Goal: Task Accomplishment & Management: Complete application form

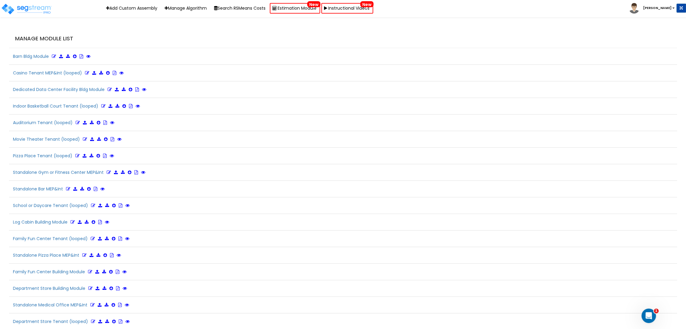
scroll to position [1177, 0]
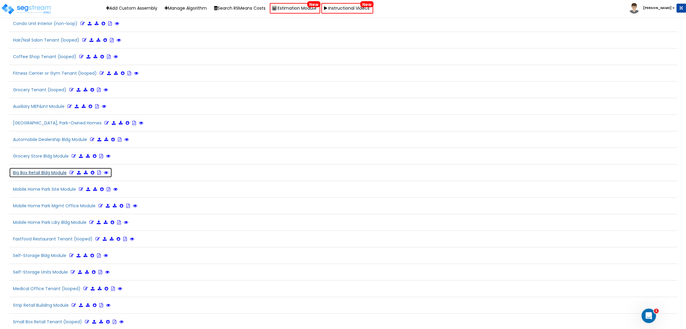
click at [73, 171] on icon at bounding box center [72, 173] width 4 height 4
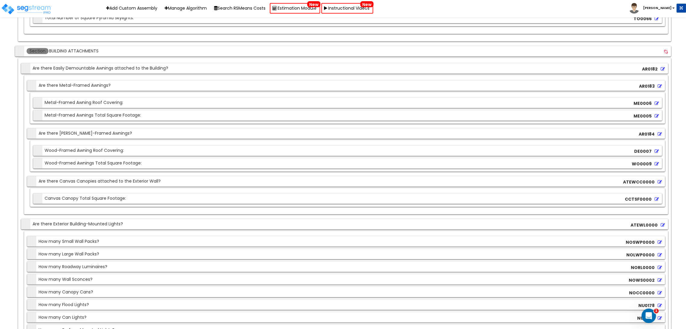
scroll to position [2118, 0]
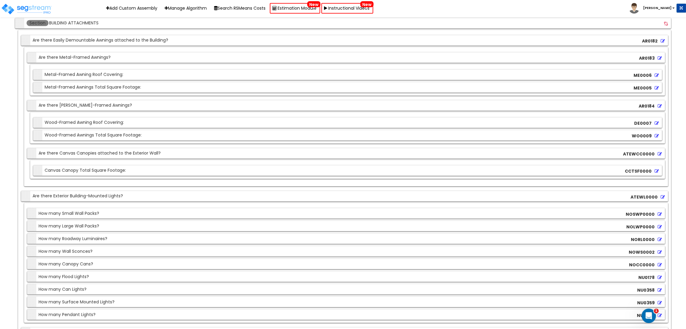
click at [73, 191] on div "Section Are there Exterior Building-Mounted Lights?" at bounding box center [73, 196] width 100 height 11
drag, startPoint x: 107, startPoint y: 187, endPoint x: 70, endPoint y: 188, distance: 37.4
click at [70, 191] on div "Section Are there Exterior Building-Mounted Lights?" at bounding box center [73, 196] width 100 height 11
copy div "Building-Mounted"
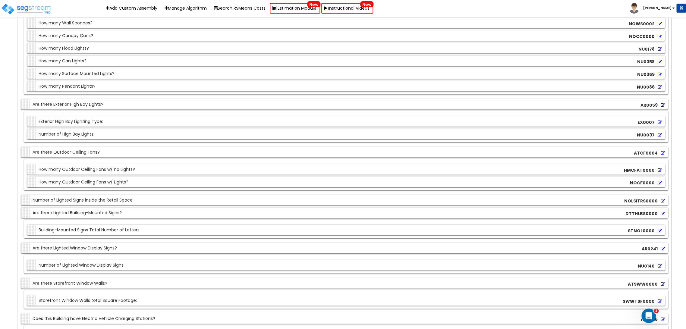
scroll to position [2352, 0]
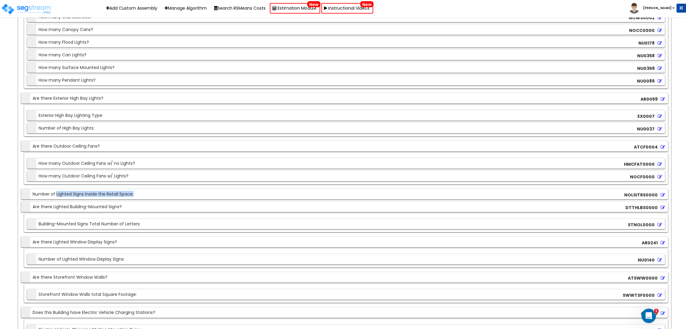
drag, startPoint x: 137, startPoint y: 185, endPoint x: 55, endPoint y: 183, distance: 81.1
click at [55, 189] on div "Section Number of Lighted Signs inside the Retail Space: NOLSITRS0000" at bounding box center [344, 194] width 647 height 11
copy div "Lighted Signs inside the Retail Space:"
drag, startPoint x: 126, startPoint y: 197, endPoint x: 70, endPoint y: 200, distance: 55.9
click at [70, 202] on div "Section Are there Lighted Building-Mounted Signs? DTTHLBS0000" at bounding box center [344, 207] width 647 height 11
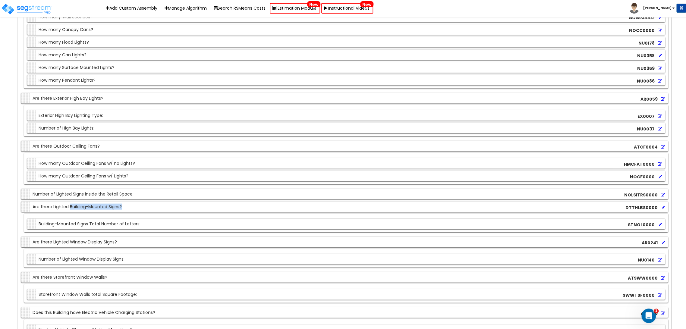
copy div "Building-Mounted Signs?"
drag, startPoint x: 133, startPoint y: 234, endPoint x: 68, endPoint y: 234, distance: 64.5
click at [68, 237] on div "Section Are there Lighted Window Display Signs? AR0241" at bounding box center [344, 242] width 647 height 11
copy div "Window Display Signs?"
drag, startPoint x: 125, startPoint y: 274, endPoint x: 52, endPoint y: 271, distance: 72.7
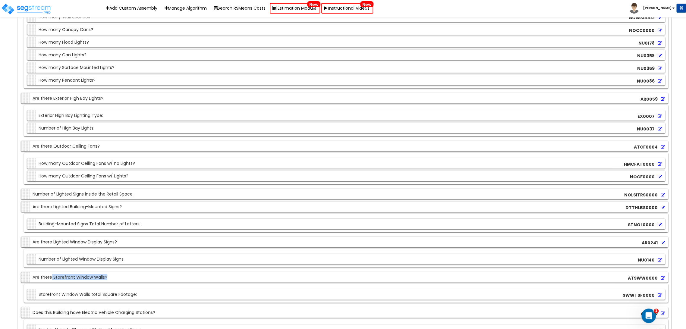
click at [52, 272] on div "Section Are there Storefront Window Walls? ATSWW0000" at bounding box center [344, 277] width 647 height 11
copy div "Storefront Window Walls?"
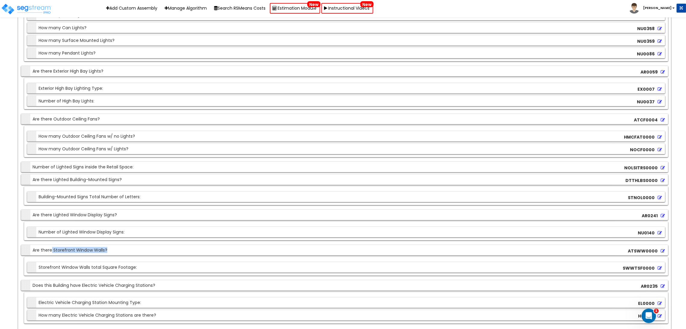
scroll to position [2419, 0]
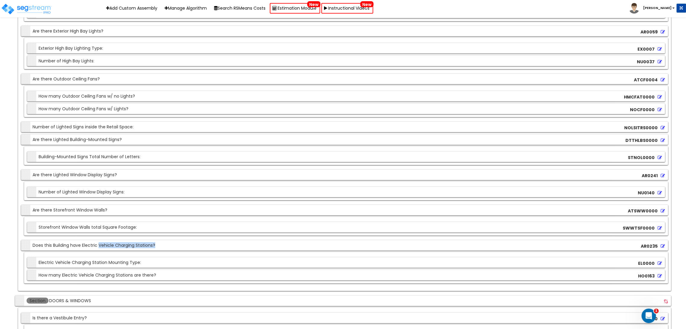
drag, startPoint x: 163, startPoint y: 235, endPoint x: 98, endPoint y: 238, distance: 64.6
click at [98, 240] on div "Section Does this Building have Electric Vehicle Charging Stations? AR0235" at bounding box center [344, 245] width 647 height 11
copy div "Vehicle Charging Stations?"
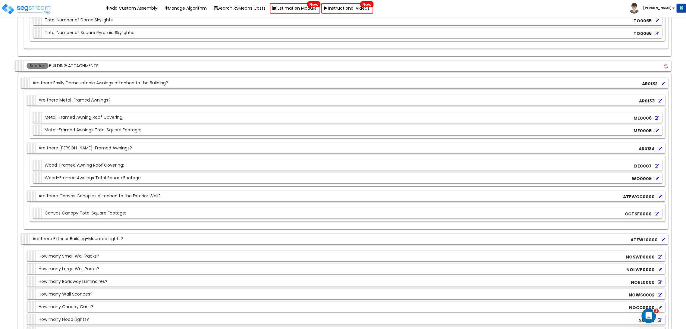
scroll to position [2118, 0]
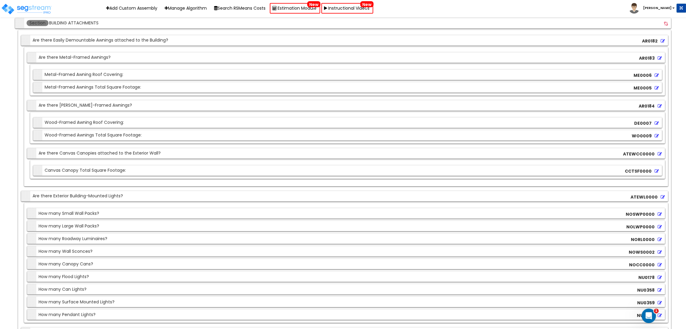
click at [137, 191] on div "Section Are there Exterior Building-Mounted Lights? ATEWL0000" at bounding box center [344, 196] width 647 height 11
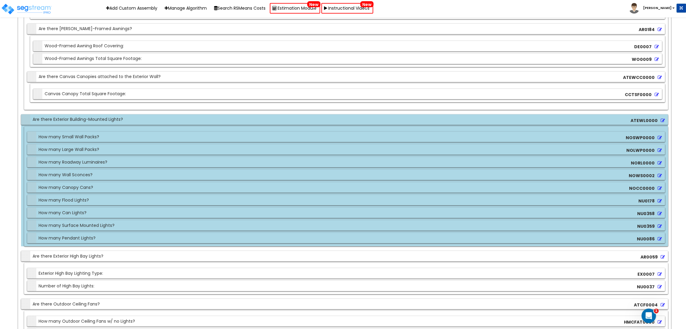
scroll to position [2252, 0]
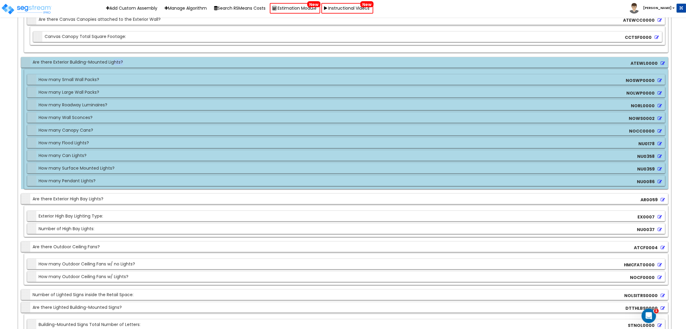
click at [114, 59] on div "Section Are there Exterior Building-Mounted Lights?" at bounding box center [73, 62] width 100 height 11
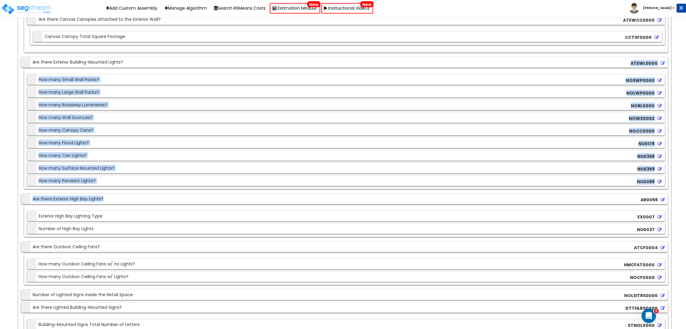
click at [108, 194] on div "Section Are there Exterior High Bay Lights? AR0059" at bounding box center [344, 199] width 647 height 11
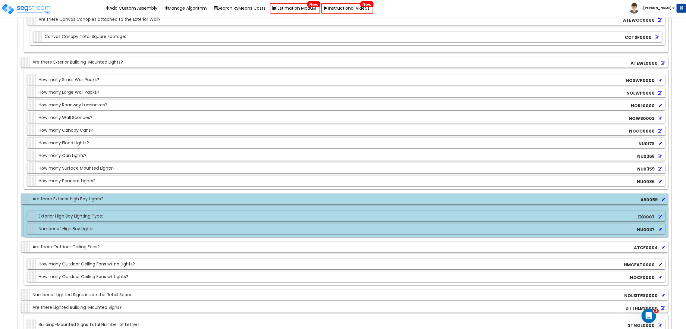
click at [198, 194] on div "Section Are there Exterior High Bay Lights? AR0059" at bounding box center [344, 199] width 647 height 11
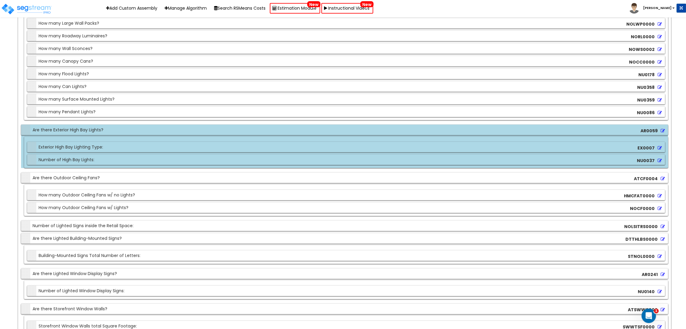
scroll to position [2352, 0]
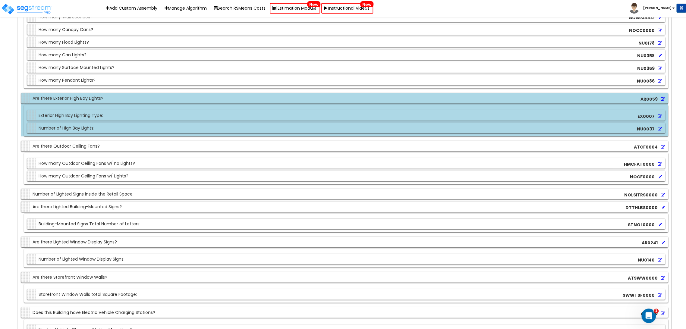
click at [103, 93] on div "Section Are there Exterior High Bay Lights?" at bounding box center [63, 98] width 81 height 11
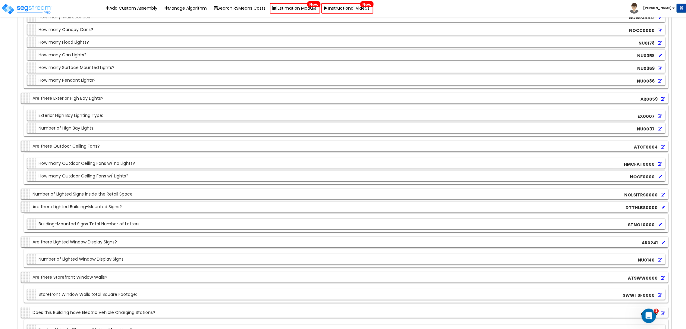
click at [121, 202] on div "Section Are there Lighted Building-Mounted Signs?" at bounding box center [72, 207] width 99 height 11
drag, startPoint x: 131, startPoint y: 198, endPoint x: 69, endPoint y: 202, distance: 61.3
click at [69, 202] on div "Section Are there Lighted Building-Mounted Signs? DTTHLBS0000" at bounding box center [344, 207] width 647 height 11
copy div "Building-Mounted Signs?"
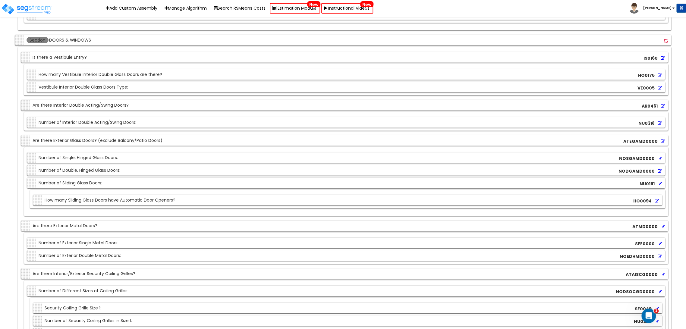
scroll to position [2680, 0]
click at [65, 52] on div "Section Is there a Vestibule Entry?" at bounding box center [55, 57] width 64 height 11
copy div "Vestibule"
drag, startPoint x: 98, startPoint y: 98, endPoint x: 70, endPoint y: 97, distance: 28.1
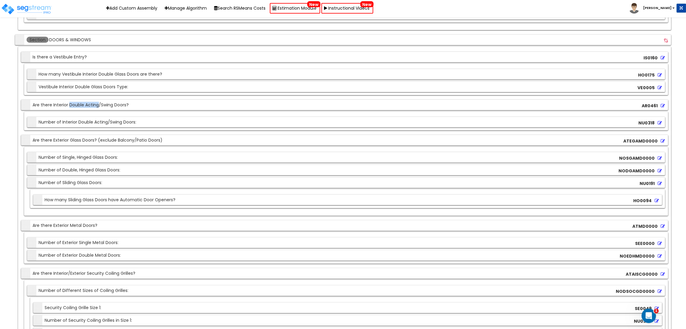
click at [70, 100] on div "Section Are there Interior Double Acting/Swing Doors?" at bounding box center [76, 105] width 106 height 11
copy div "Double Acting"
drag, startPoint x: 80, startPoint y: 132, endPoint x: 52, endPoint y: 128, distance: 28.2
click at [52, 135] on div "Section Are there Exterior Glass Doors? (exclude Balcony/Patio Doors)" at bounding box center [93, 140] width 140 height 11
copy div "Exterior Glass"
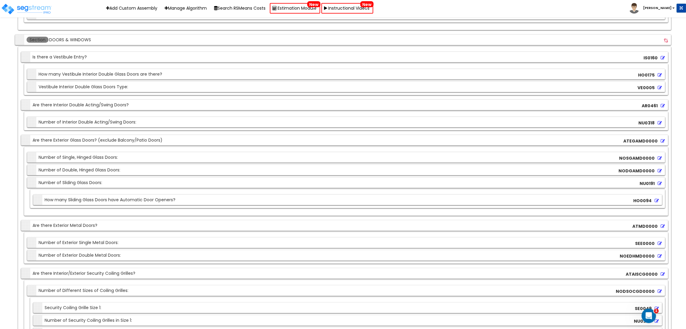
drag, startPoint x: 101, startPoint y: 220, endPoint x: 63, endPoint y: 224, distance: 38.2
click at [63, 224] on div "Section Are there Exterior Metal Doors? ATMD0000" at bounding box center [344, 225] width 647 height 11
drag, startPoint x: 52, startPoint y: 216, endPoint x: 80, endPoint y: 217, distance: 27.8
click at [80, 220] on div "Section Are there Exterior Metal Doors?" at bounding box center [60, 225] width 75 height 11
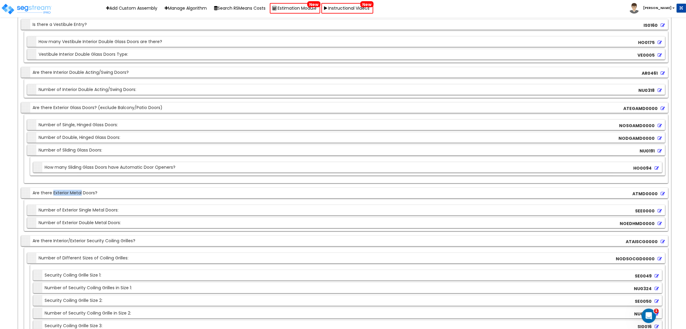
scroll to position [2747, 0]
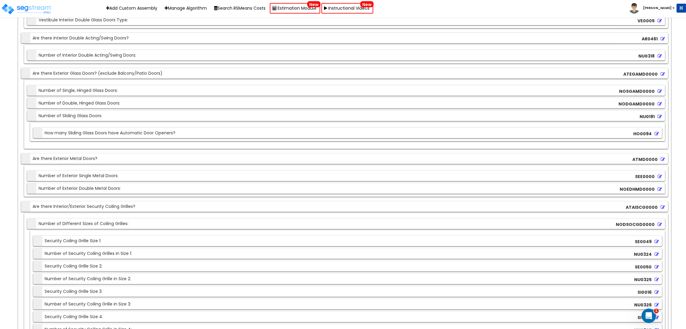
click at [112, 201] on div "Section Are there Interior/Exterior Security Coiling Grilles?" at bounding box center [79, 206] width 113 height 11
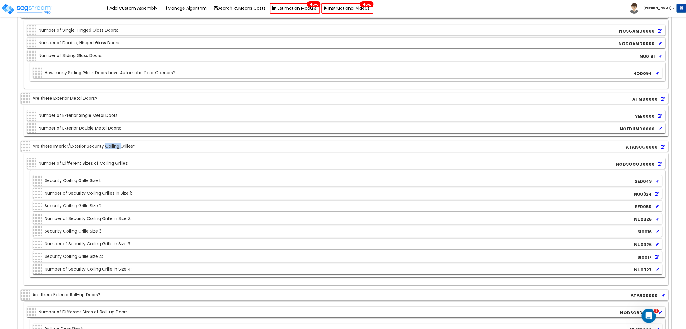
scroll to position [2881, 0]
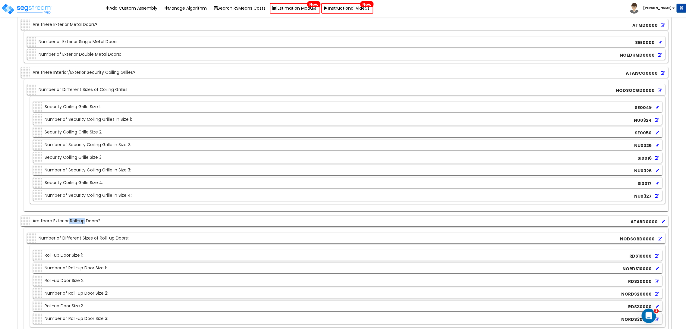
drag, startPoint x: 83, startPoint y: 212, endPoint x: 68, endPoint y: 212, distance: 14.8
click at [68, 216] on div "Section Are there Exterior Roll-up Doors?" at bounding box center [62, 221] width 78 height 11
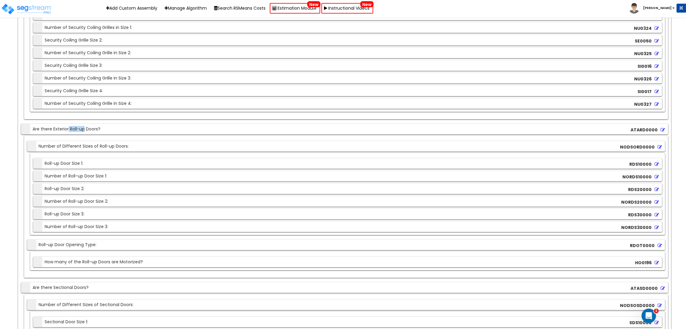
scroll to position [2982, 0]
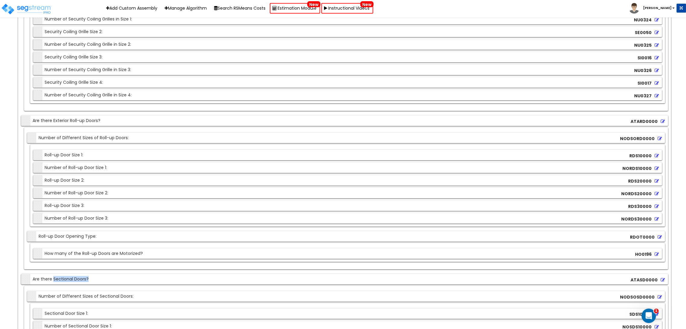
drag, startPoint x: 90, startPoint y: 274, endPoint x: 54, endPoint y: 269, distance: 37.1
click at [54, 274] on div "Section Are there Sectional Doors? ATASD0000" at bounding box center [344, 279] width 647 height 11
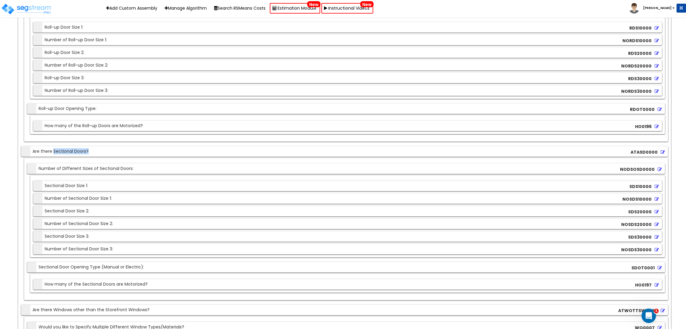
scroll to position [3116, 0]
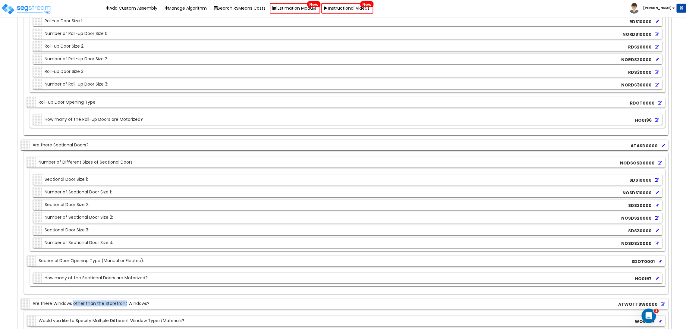
drag, startPoint x: 73, startPoint y: 296, endPoint x: 125, endPoint y: 298, distance: 51.3
click at [125, 298] on div "Section Are there Windows other than the Storefront Windows?" at bounding box center [86, 303] width 127 height 11
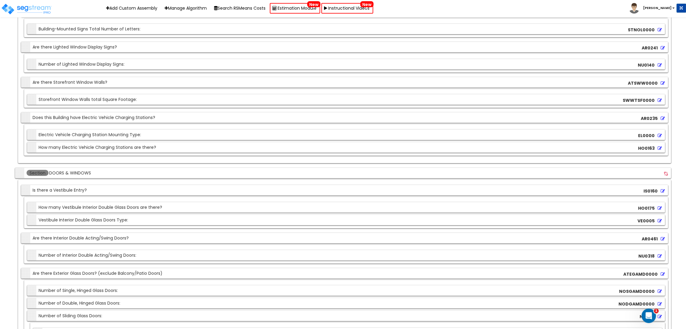
scroll to position [2546, 0]
click at [68, 186] on div "Section Is there a Vestibule Entry?" at bounding box center [55, 191] width 64 height 11
click at [97, 234] on div "Section Are there Interior Double Acting/Swing Doors?" at bounding box center [76, 239] width 106 height 11
click at [68, 234] on div "Section Are there Interior Double Acting/Swing Doors?" at bounding box center [76, 239] width 106 height 11
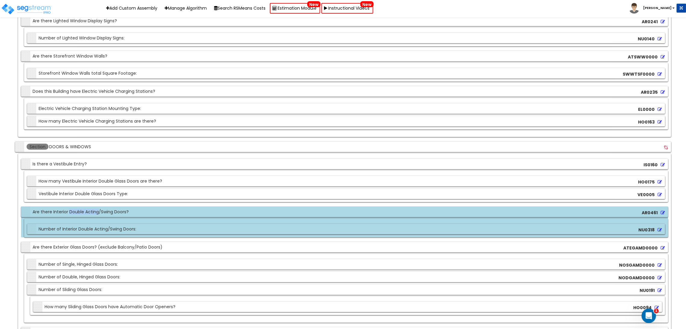
scroll to position [2613, 0]
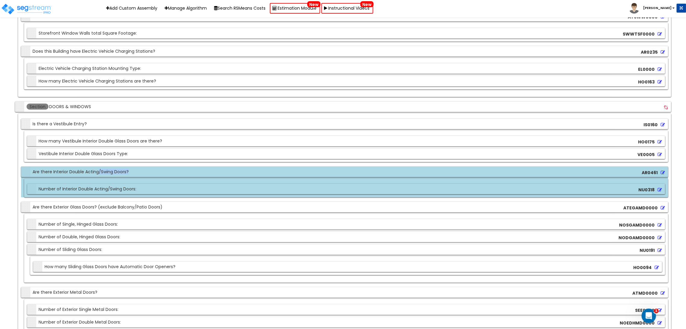
click at [138, 167] on div "Section Are there Interior Double Acting/Swing Doors? AR0461" at bounding box center [344, 172] width 647 height 11
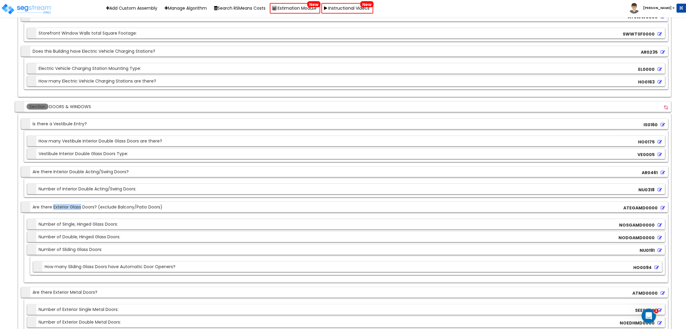
drag, startPoint x: 80, startPoint y: 200, endPoint x: 52, endPoint y: 200, distance: 28.0
click at [52, 202] on div "Section Are there Exterior Glass Doors? (exclude Balcony/Patio Doors)" at bounding box center [93, 207] width 140 height 11
click at [80, 287] on div "Section Are there Exterior Metal Doors?" at bounding box center [60, 292] width 75 height 11
click at [75, 287] on div "Section Are there Exterior Metal Doors?" at bounding box center [60, 292] width 75 height 11
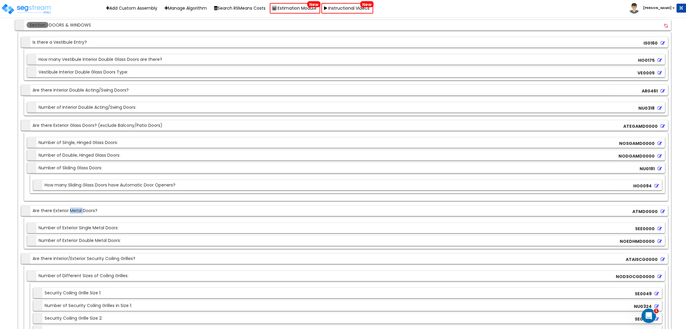
scroll to position [2747, 0]
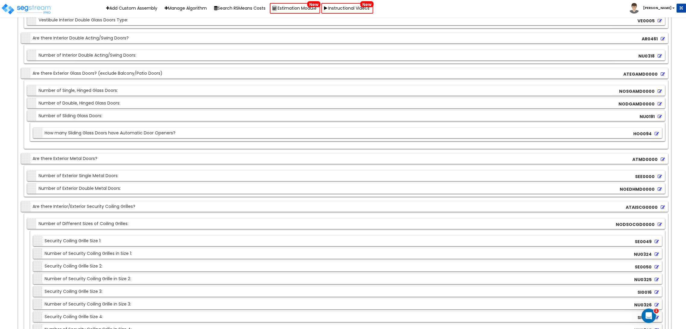
click at [112, 201] on div "Section Are there Interior/Exterior Security Coiling Grilles?" at bounding box center [79, 206] width 113 height 11
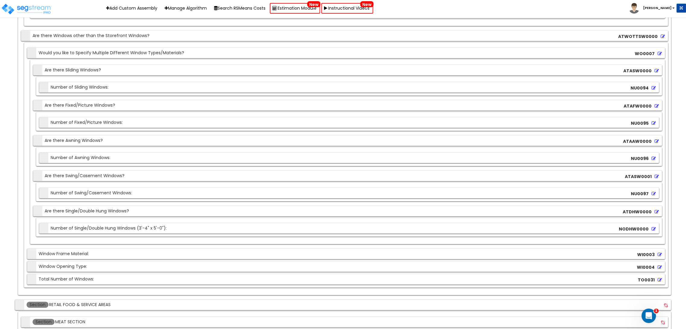
scroll to position [6445, 0]
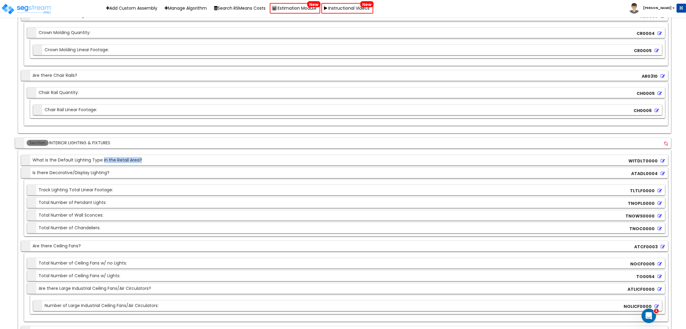
drag, startPoint x: 143, startPoint y: 149, endPoint x: 103, endPoint y: 150, distance: 40.1
click at [103, 155] on div "Section What is the Default Lighting Type in the Retail Area? WITDLT0000" at bounding box center [344, 160] width 647 height 11
click at [58, 241] on div "Section Are there Ceiling Fans?" at bounding box center [52, 246] width 58 height 11
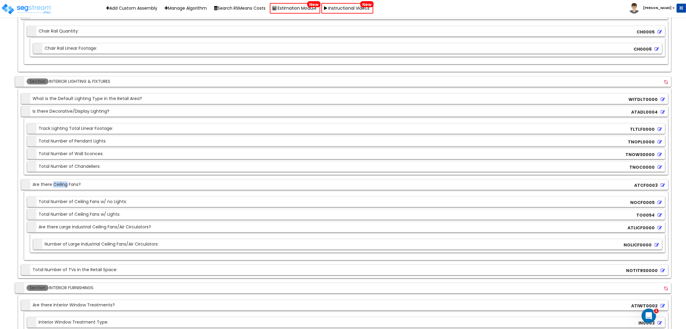
scroll to position [6512, 0]
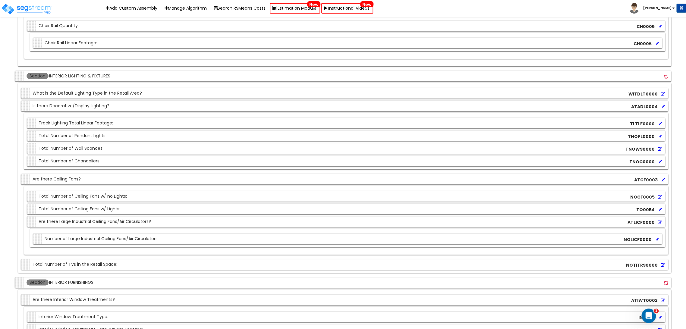
click at [150, 88] on div "Section What is the Default Lighting Type in the Retail Area? WITDLT0000" at bounding box center [344, 93] width 647 height 11
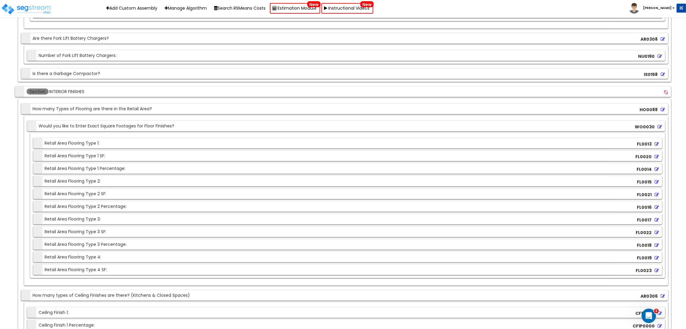
scroll to position [5661, 0]
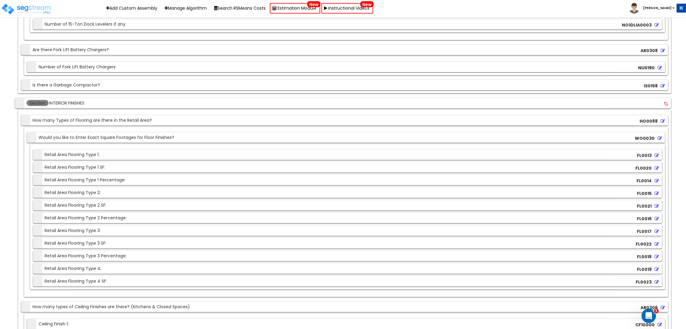
click at [84, 115] on div "Section How many Types of Flooring are there in the Retail Area?" at bounding box center [87, 120] width 129 height 11
drag, startPoint x: 92, startPoint y: 111, endPoint x: 56, endPoint y: 115, distance: 36.2
click at [56, 115] on div "Section How many Types of Flooring are there in the Retail Area?" at bounding box center [87, 120] width 129 height 11
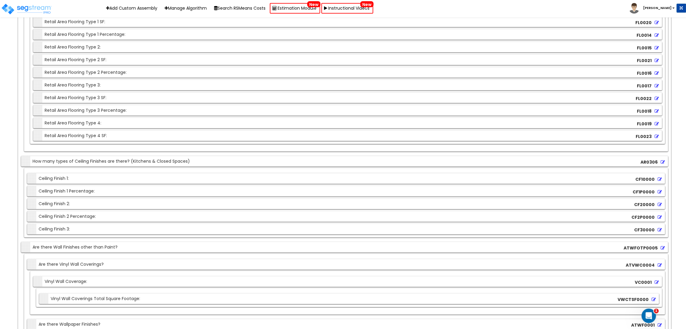
scroll to position [5863, 0]
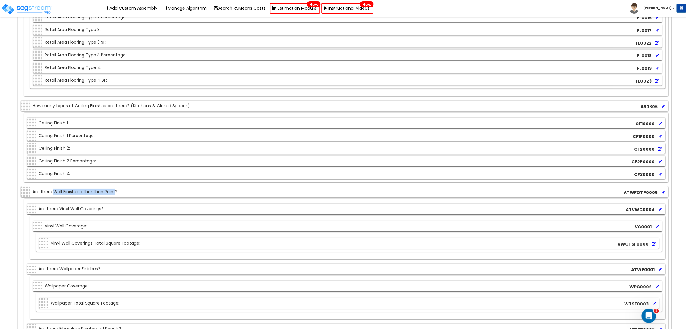
drag, startPoint x: 53, startPoint y: 185, endPoint x: 114, endPoint y: 181, distance: 60.7
click at [114, 187] on div "Section Are there Wall Finishes other than Paint?" at bounding box center [70, 192] width 95 height 11
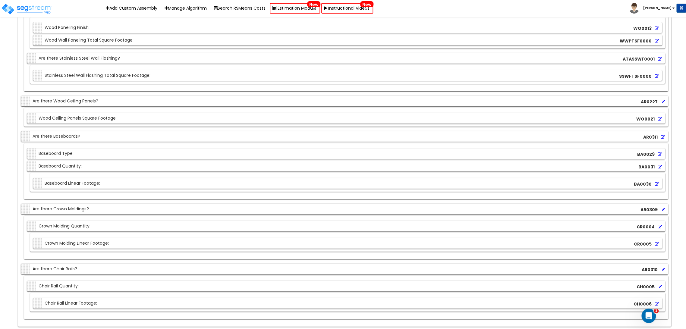
scroll to position [6264, 0]
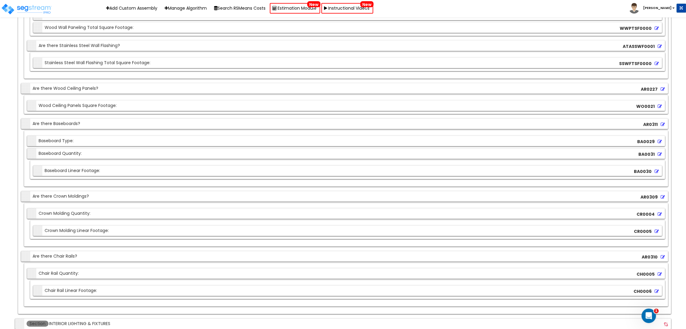
click at [147, 118] on div "Section Are there Baseboards? AR0311" at bounding box center [344, 123] width 647 height 11
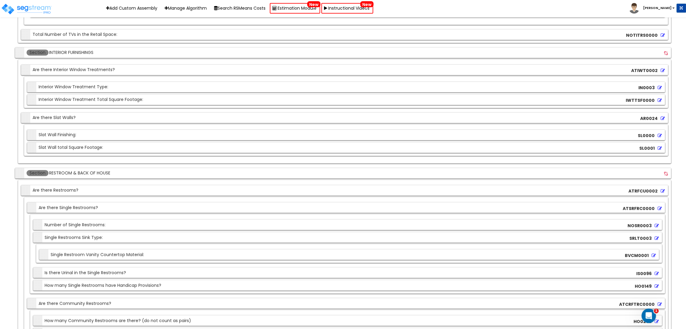
scroll to position [6742, 0]
click at [56, 170] on input "RESTROOM & BACK OF HOUSE" at bounding box center [90, 173] width 83 height 7
click at [57, 185] on div "Section Are there Restrooms?" at bounding box center [51, 190] width 56 height 11
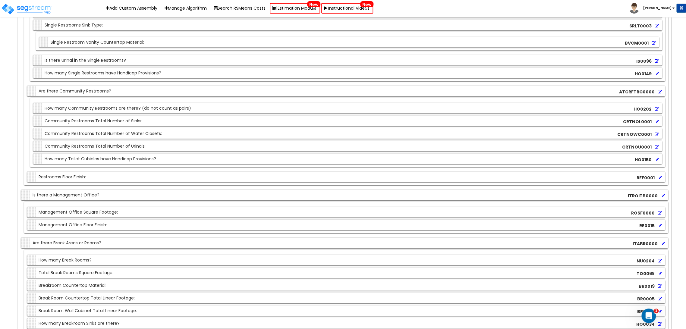
scroll to position [6977, 0]
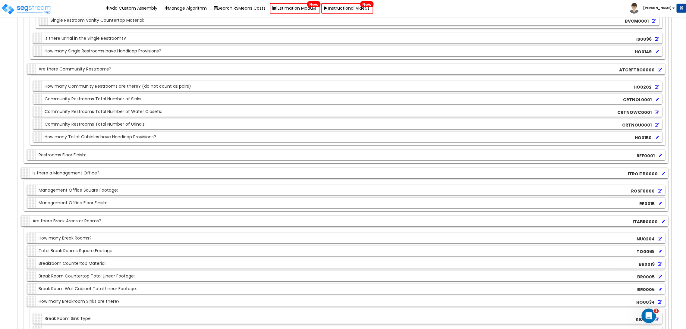
click at [65, 168] on div "Section Is there a Management Office?" at bounding box center [61, 173] width 77 height 11
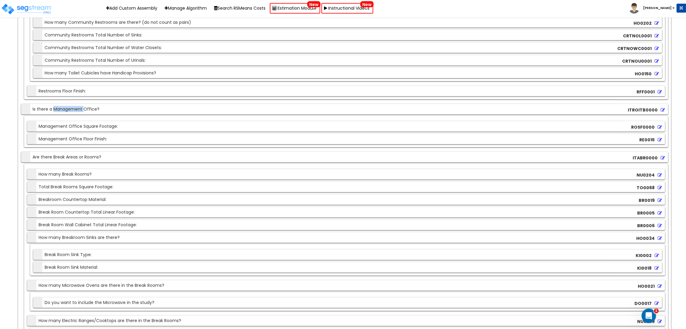
scroll to position [7044, 0]
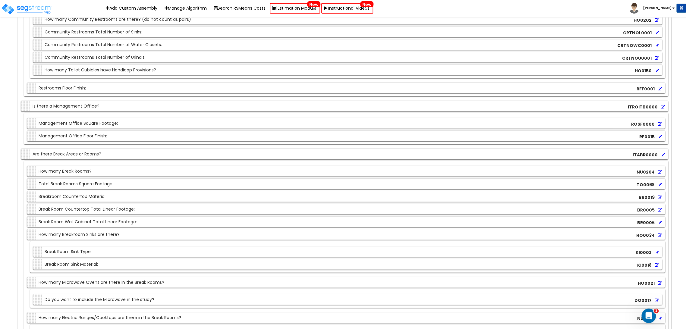
click at [59, 149] on div "Section Are there Break Areas or Rooms?" at bounding box center [62, 154] width 79 height 11
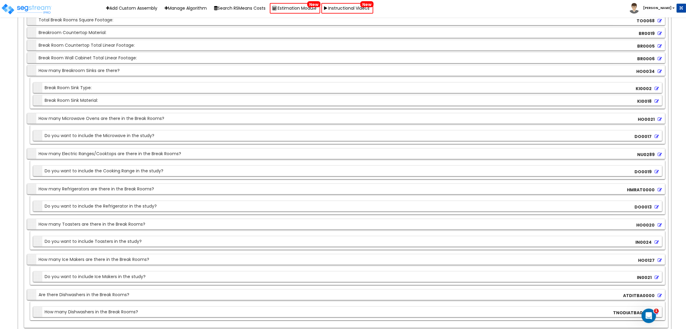
scroll to position [7278, 0]
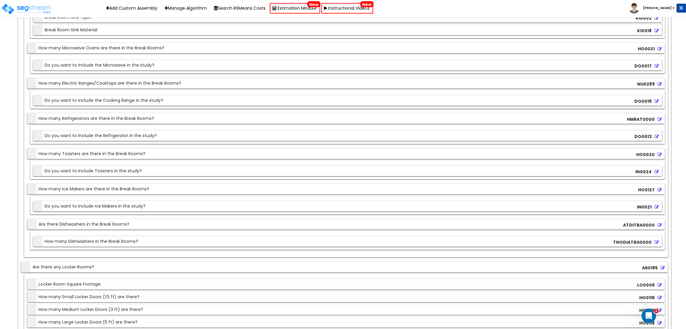
click at [70, 262] on div "Section Are there any Locker Rooms?" at bounding box center [58, 267] width 71 height 11
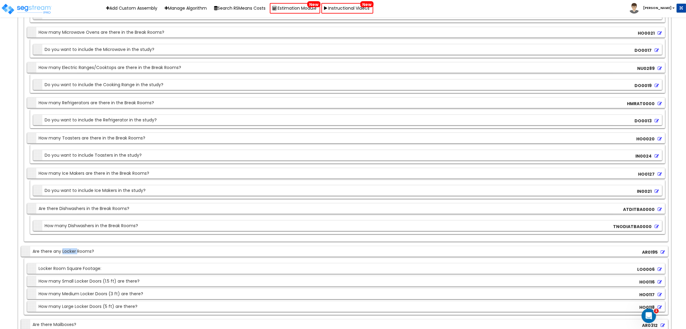
scroll to position [7378, 0]
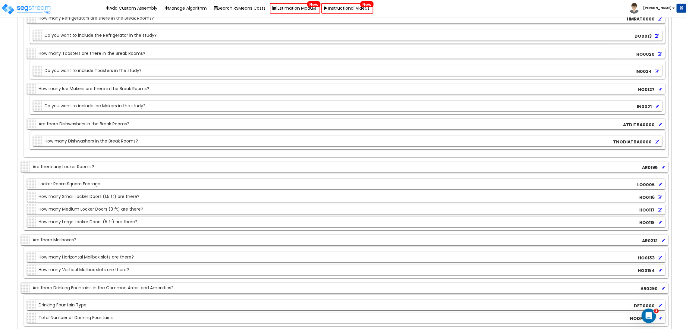
click at [62, 235] on div "Section Are there Mailboxes?" at bounding box center [50, 240] width 54 height 11
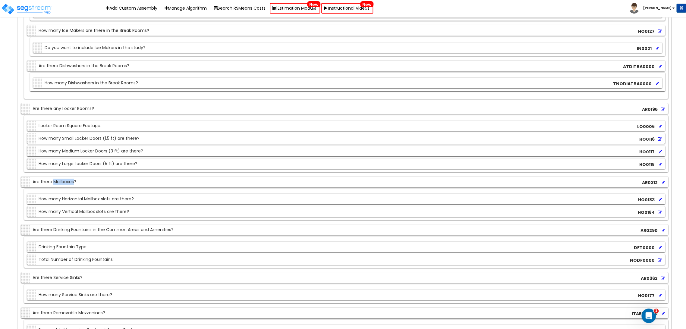
scroll to position [7479, 0]
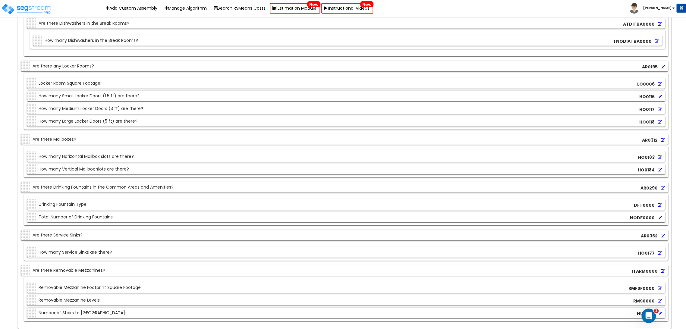
click at [65, 182] on div "Section Are there Drinking Fountains in the Common Areas and Amenities?" at bounding box center [98, 187] width 151 height 11
click at [62, 230] on div "Section Are there Service Sinks?" at bounding box center [53, 235] width 60 height 11
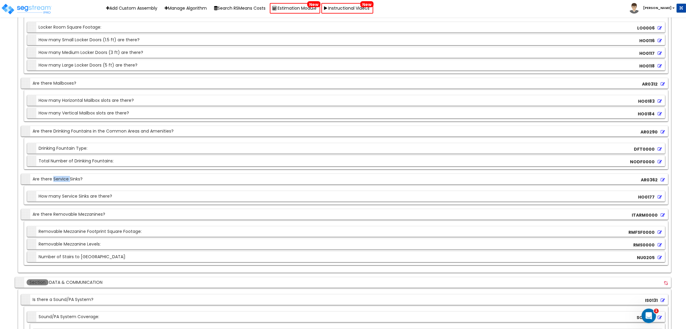
scroll to position [7546, 0]
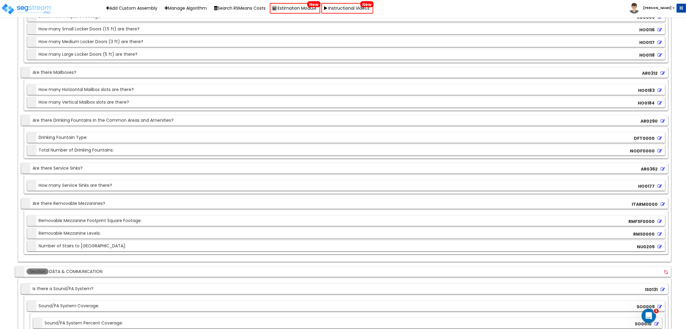
click at [71, 198] on div "Section Are there Removable Mezzanines?" at bounding box center [64, 203] width 83 height 11
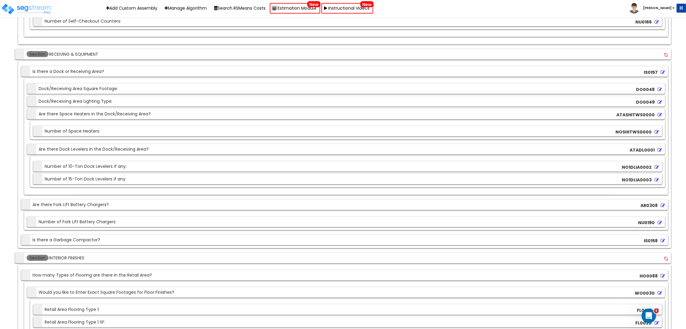
scroll to position [6639, 0]
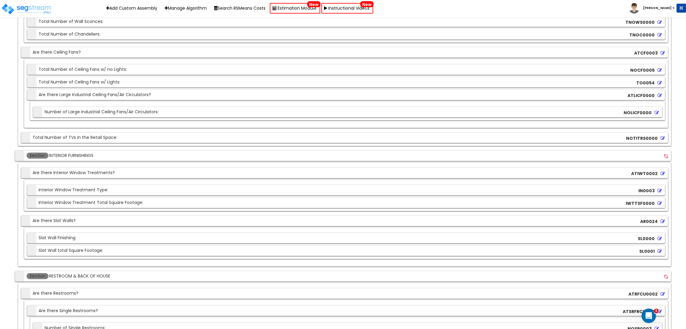
click at [57, 216] on div "Section Are there Slat Walls?" at bounding box center [49, 221] width 53 height 11
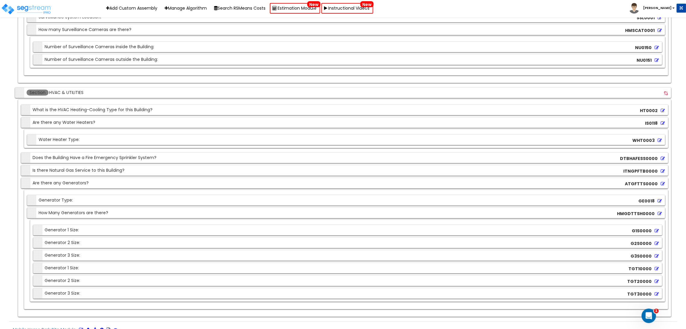
scroll to position [7918, 0]
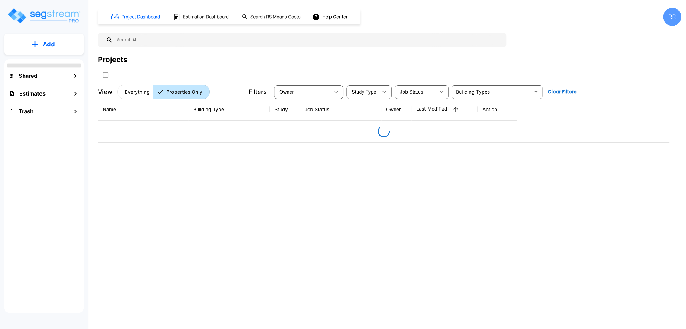
click at [53, 11] on img "mailbox folders" at bounding box center [44, 15] width 74 height 17
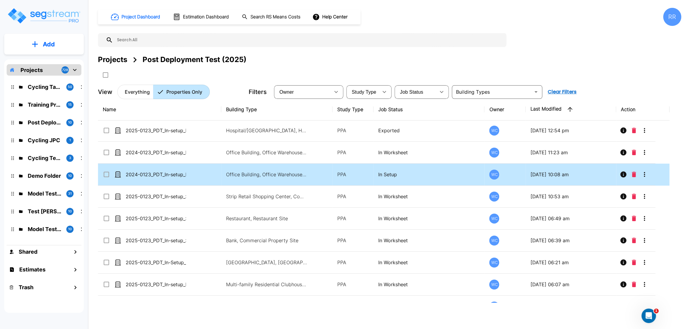
scroll to position [1356, 0]
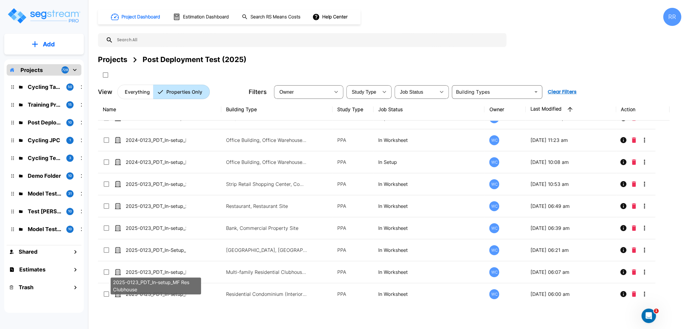
click at [157, 291] on p "2025-0123_PDT_In-setup_MF Res Clubhouse" at bounding box center [156, 286] width 86 height 14
click at [137, 291] on p "2025-0123_PDT_In-setup_MF Res Clubhouse" at bounding box center [156, 286] width 86 height 14
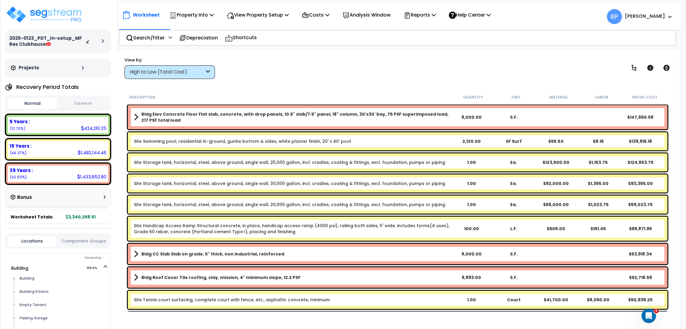
click at [254, 18] on p "View Property Setup" at bounding box center [258, 15] width 62 height 8
click at [261, 46] on link "View Questionnaire" at bounding box center [254, 41] width 60 height 12
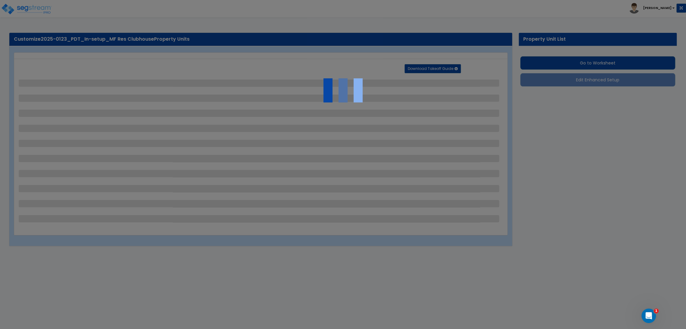
select select "2"
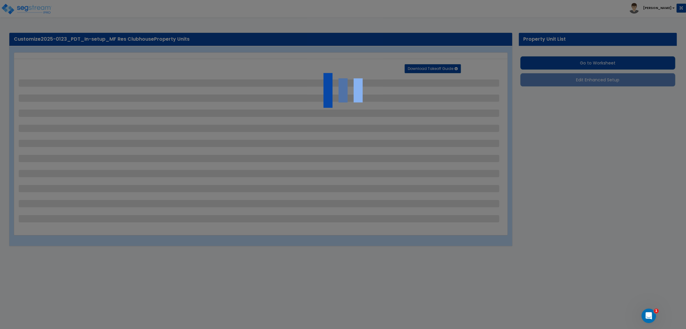
select select "2"
select select "3"
select select "2"
select select "1"
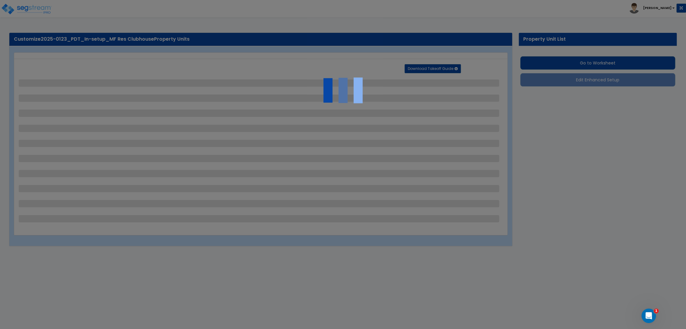
select select "1"
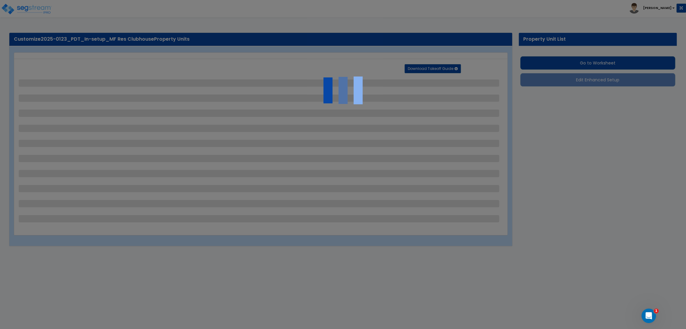
select select "1"
select select "3"
select select "1"
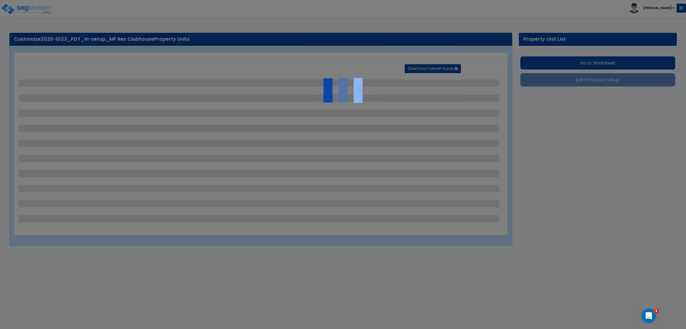
select select "1"
select select "2"
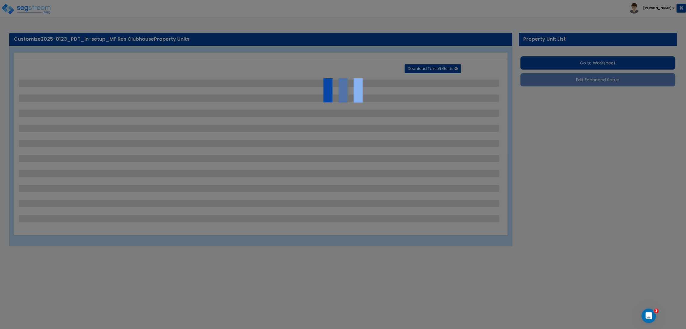
select select "3"
select select "1"
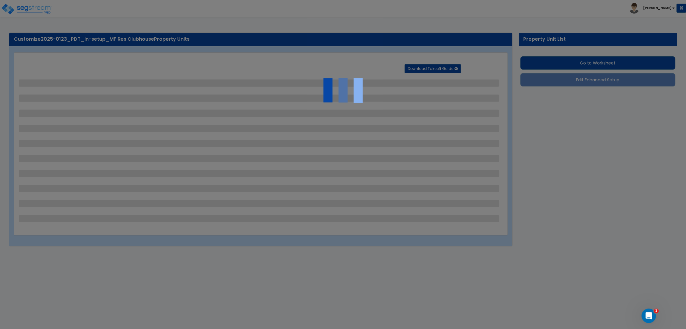
select select "2"
select select "3"
select select "1"
select select "3"
select select "1"
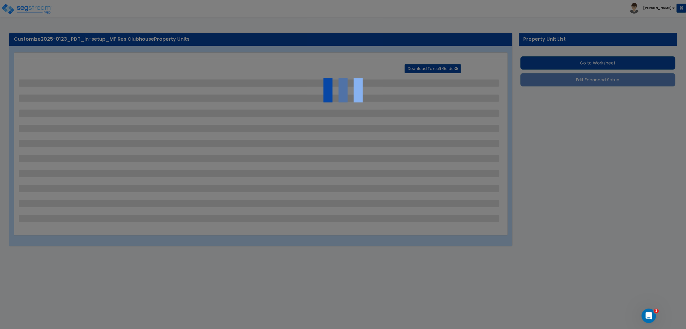
select select "2"
select select "3"
select select "2"
select select "1"
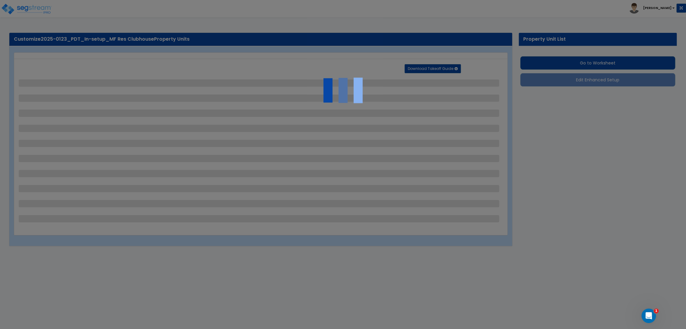
select select "2"
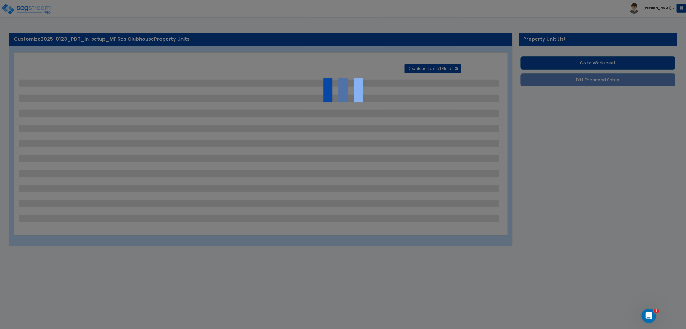
select select "2"
select select "3"
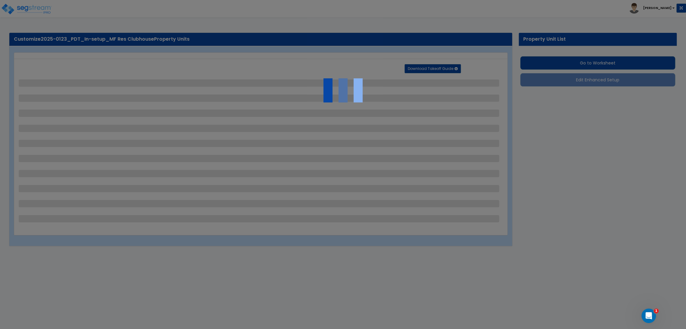
select select "1"
select select "2"
select select "1"
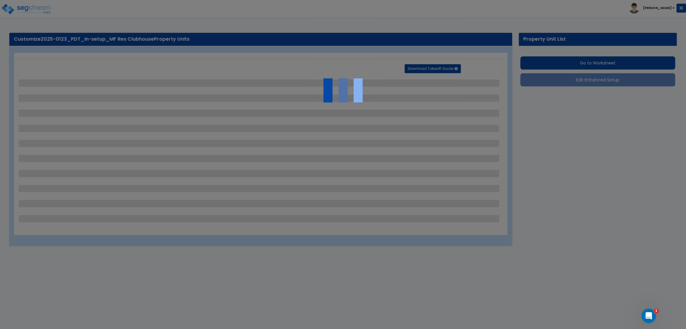
select select "2"
select select "1"
select select "2"
select select "5"
select select "1"
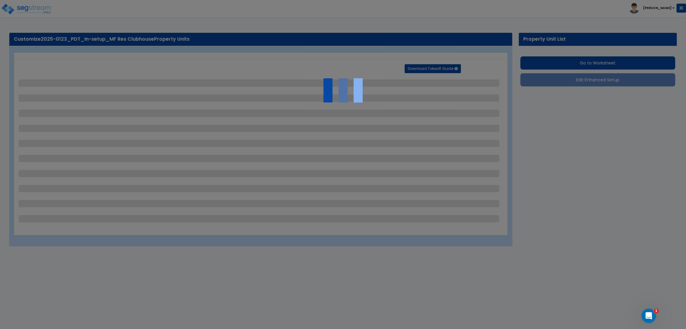
select select "2"
select select "1"
select select "13"
select select "3"
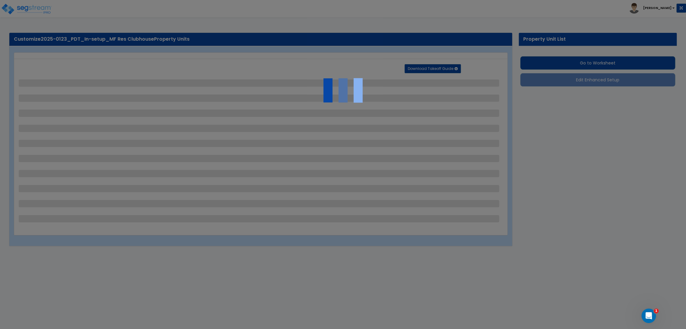
select select "1"
select select "2"
select select "1"
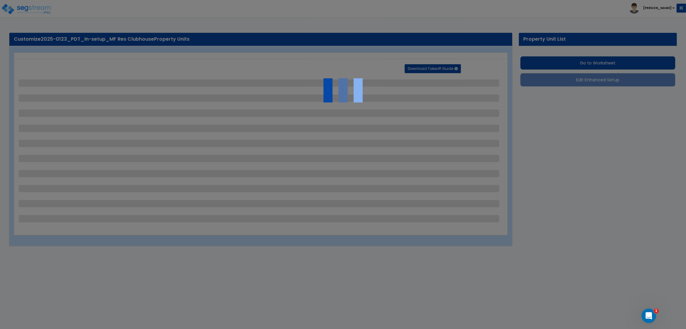
select select "3"
select select "1"
select select "3"
select select "1"
select select "4"
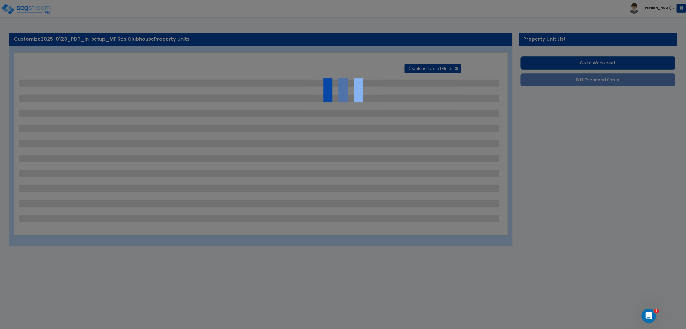
select select "3"
select select "1"
select select "2"
select select "1"
select select "3"
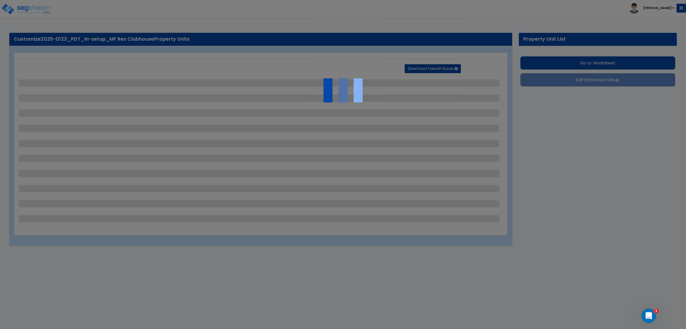
select select "11"
select select "10"
select select "9"
select select "3"
select select "9"
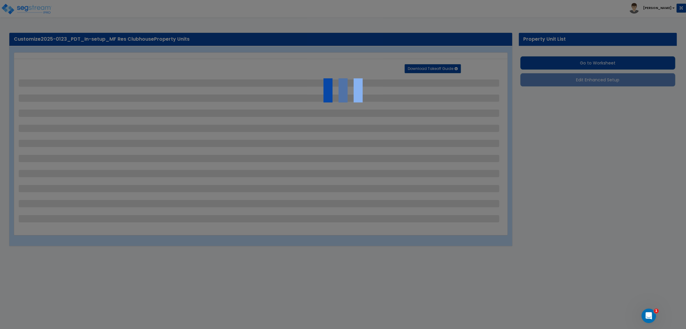
select select "8"
select select "7"
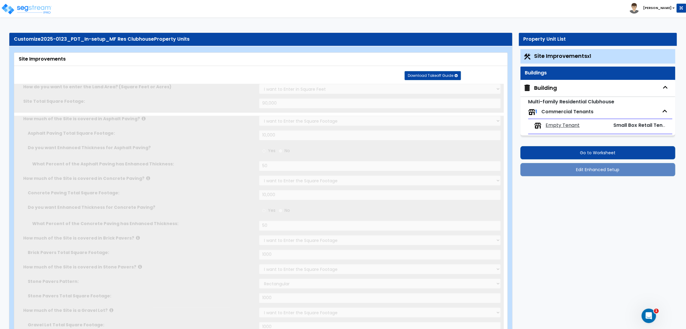
radio input "true"
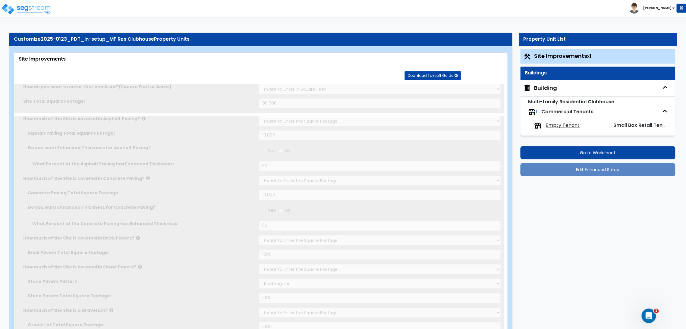
radio input "true"
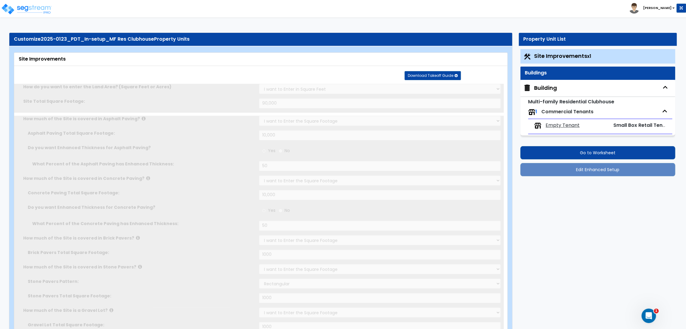
radio input "true"
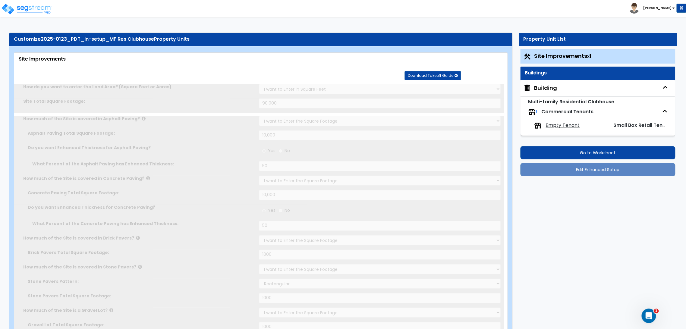
radio input "true"
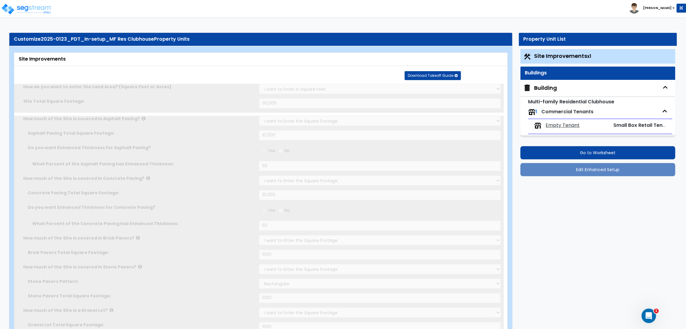
radio input "true"
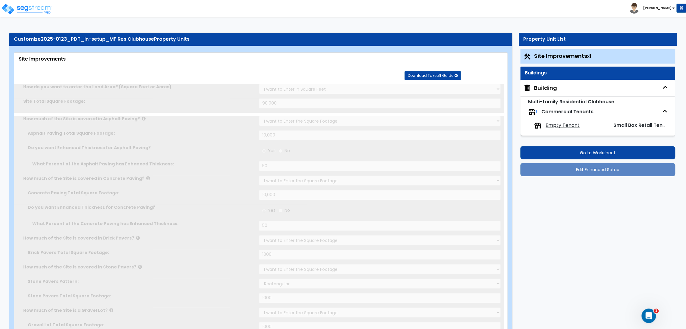
radio input "true"
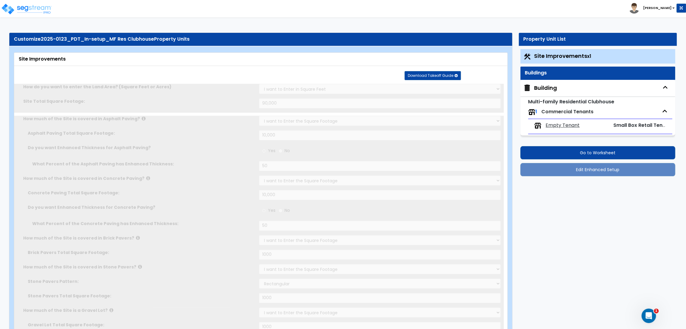
radio input "true"
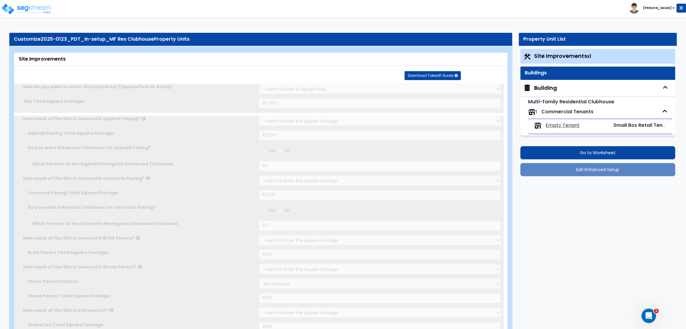
radio input "true"
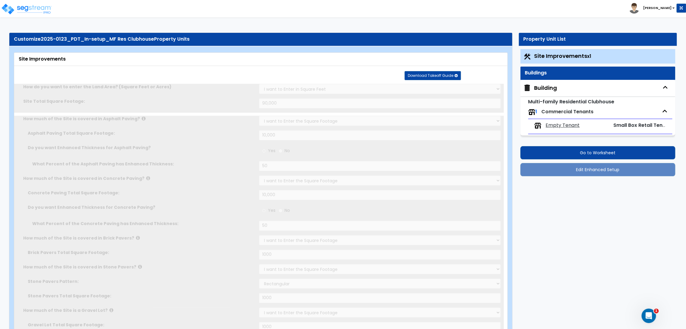
radio input "true"
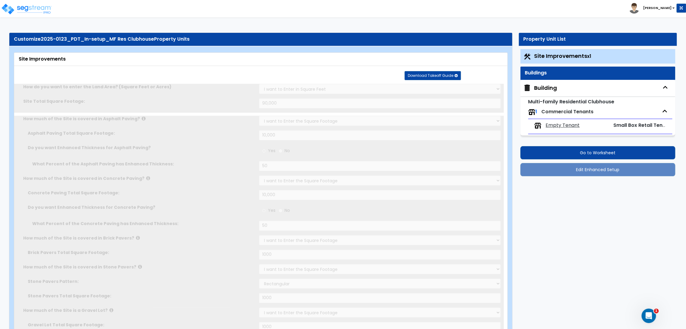
radio input "true"
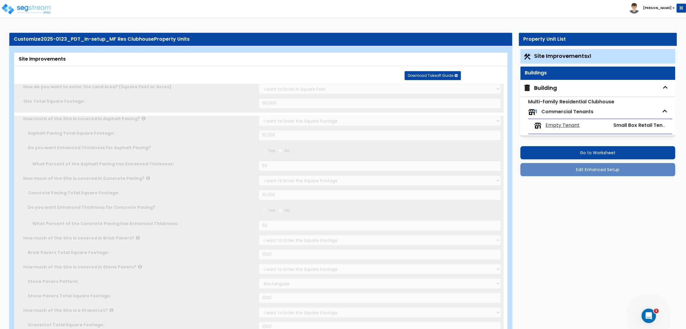
radio input "true"
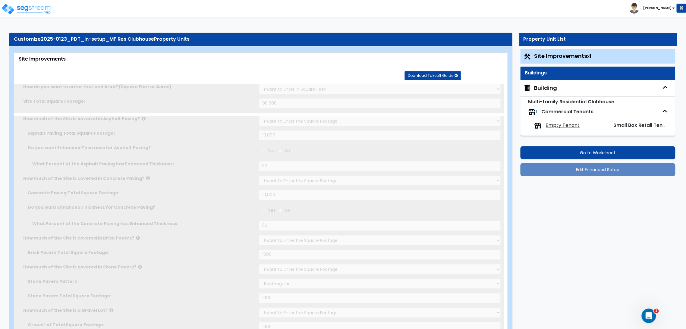
radio input "true"
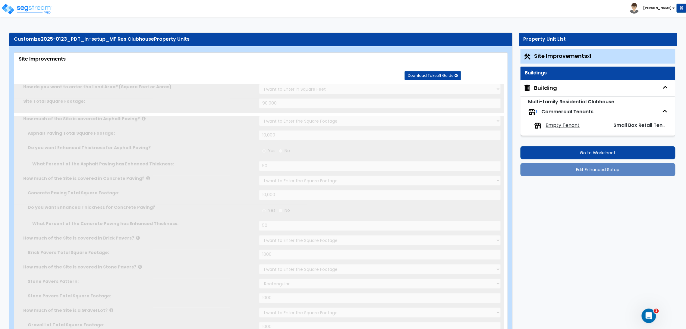
radio input "true"
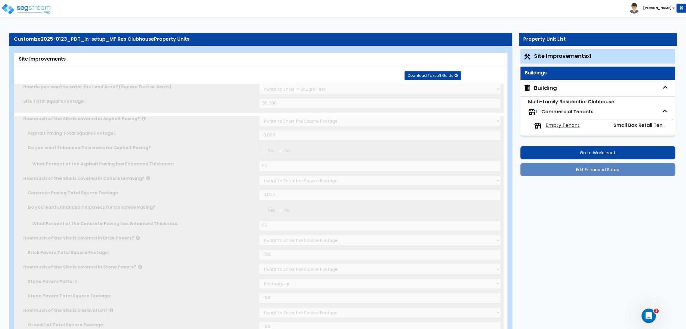
radio input "true"
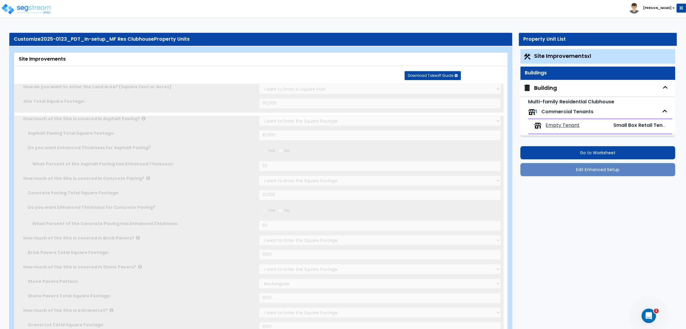
radio input "true"
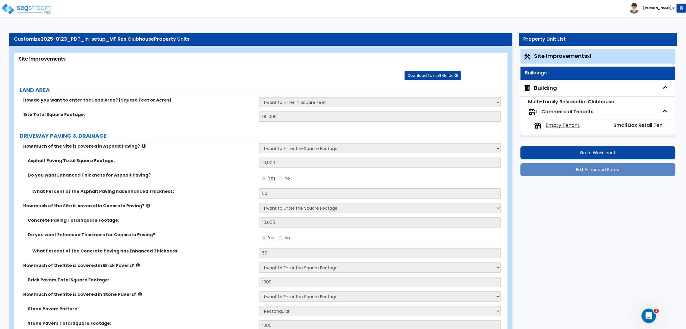
click at [570, 127] on span "Empty Tenant" at bounding box center [563, 125] width 34 height 7
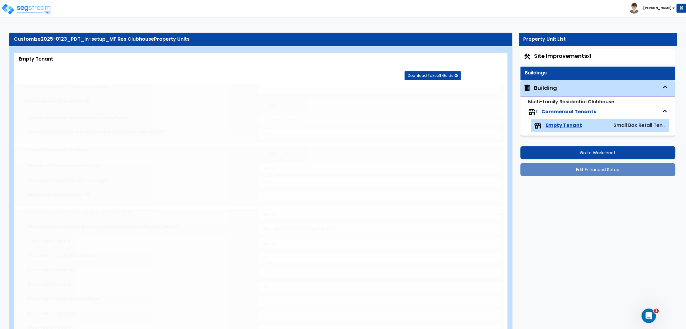
type input "1,000"
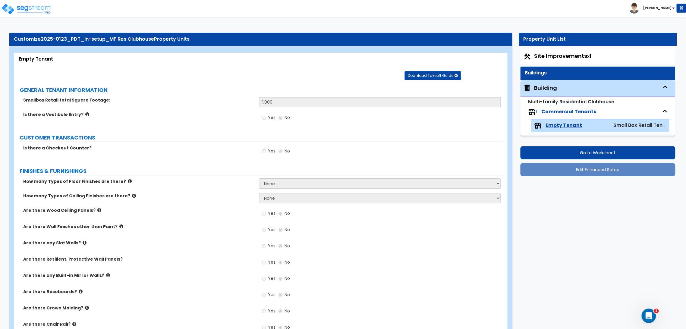
click at [482, 142] on div "CUSTOMER TRANSACTIONS" at bounding box center [262, 138] width 484 height 8
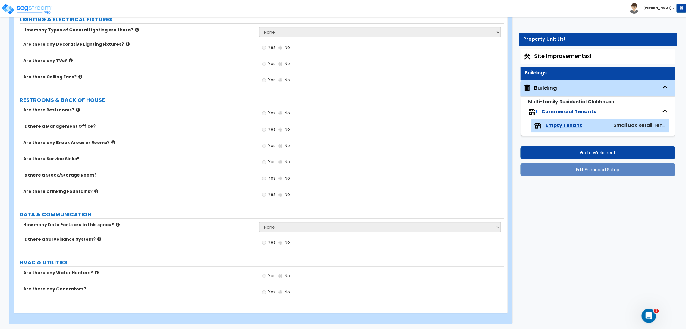
click at [563, 113] on span "Commercial Tenants" at bounding box center [568, 111] width 55 height 7
click at [550, 87] on div "Building" at bounding box center [545, 88] width 23 height 8
select select "2"
select select "1"
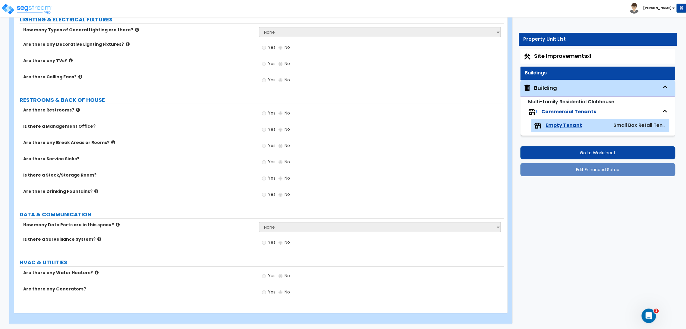
select select "2"
select select "1"
select select "2"
select select "1"
select select "2"
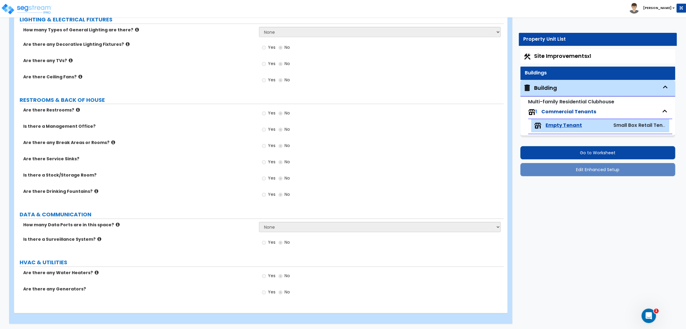
select select "1"
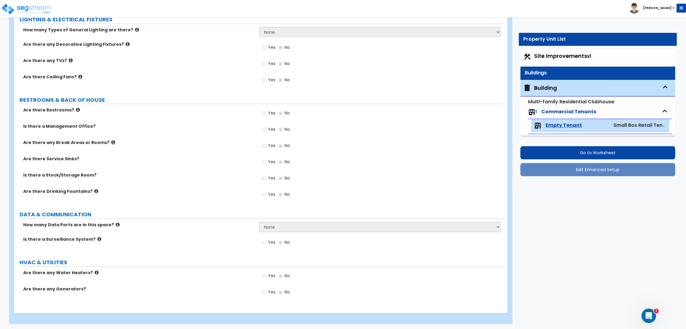
select select "1"
select select "5"
select select "2"
select select "3"
select select "4"
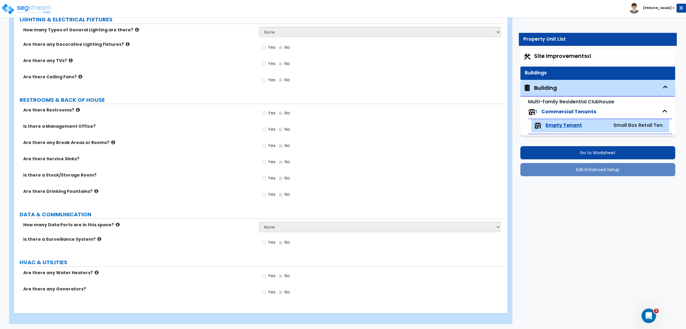
select select "6"
select select "9"
select select "3"
select select "1"
select select "2"
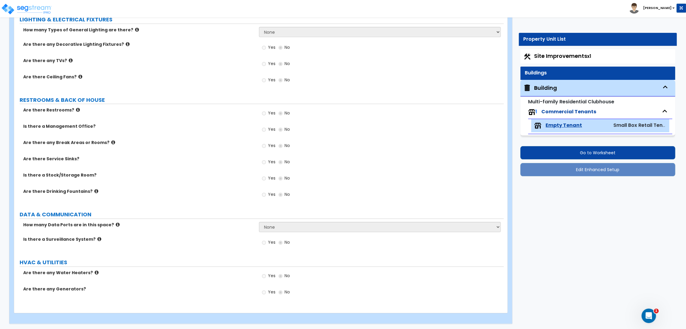
select select "3"
select select "2"
select select "3"
select select "2"
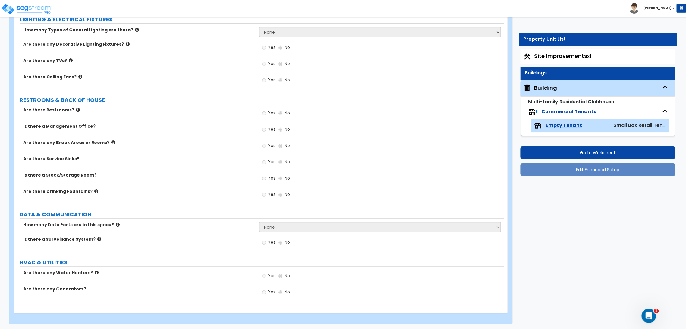
select select "4"
select select "2"
select select "3"
select select "2"
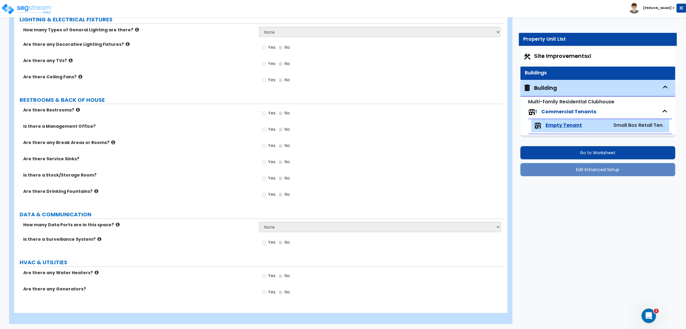
select select "2"
select select "3"
select select "2"
select select "1"
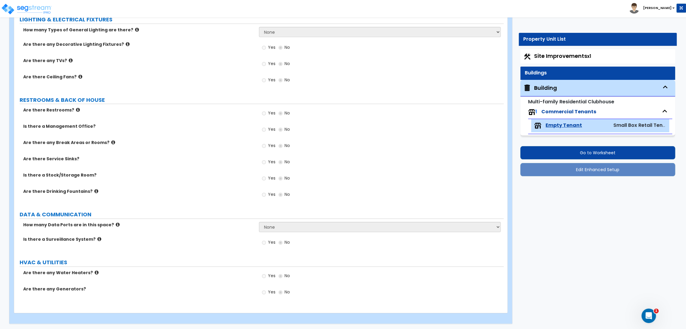
select select "3"
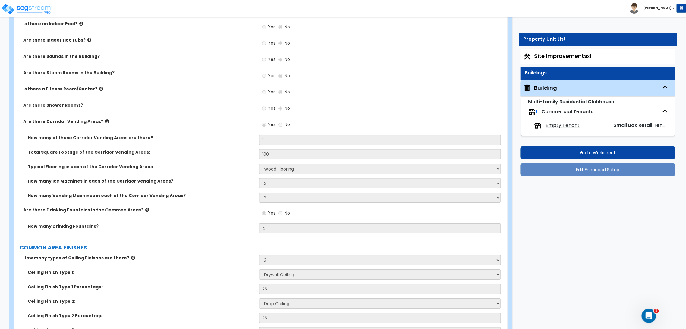
scroll to position [2847, 0]
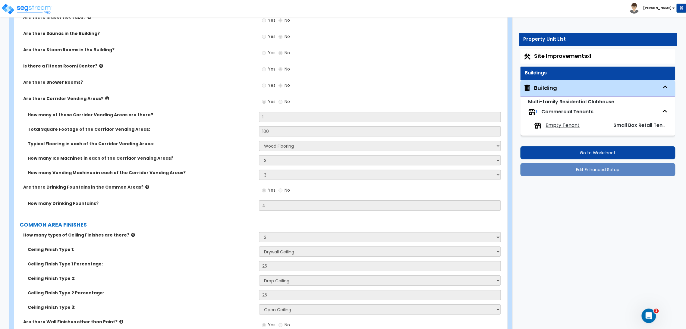
click at [428, 122] on div "How many of these Corridor Vending Areas are there? 1" at bounding box center [259, 119] width 490 height 14
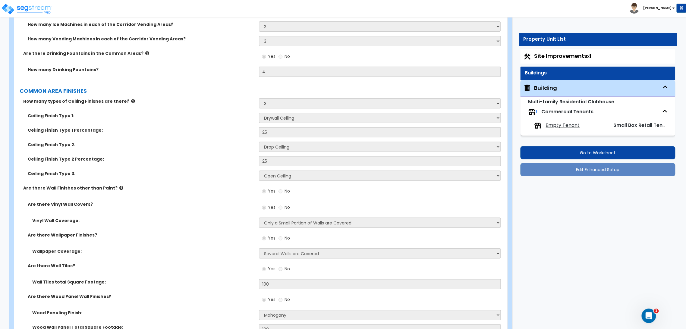
scroll to position [3048, 0]
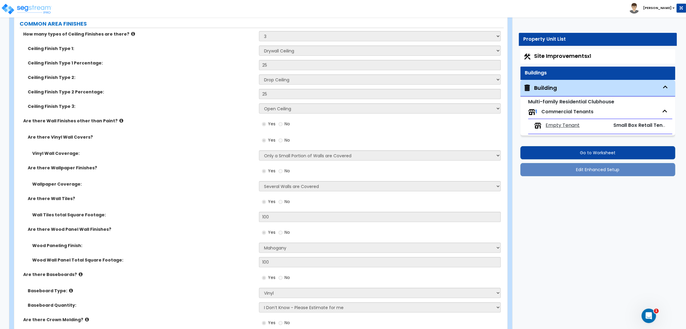
click at [458, 145] on div "Yes No" at bounding box center [381, 142] width 245 height 16
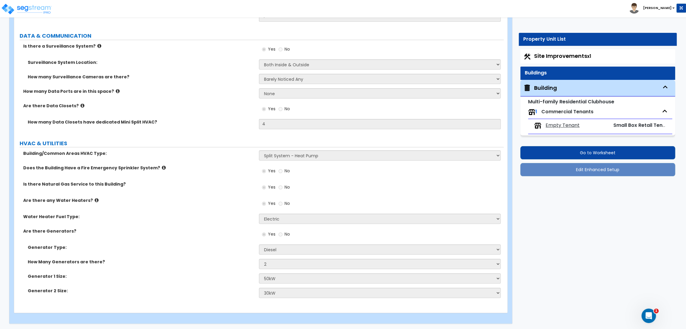
click at [547, 127] on span "Empty Tenant" at bounding box center [563, 125] width 34 height 7
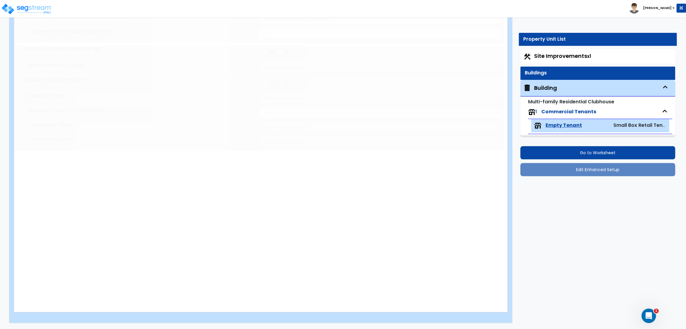
scroll to position [0, 0]
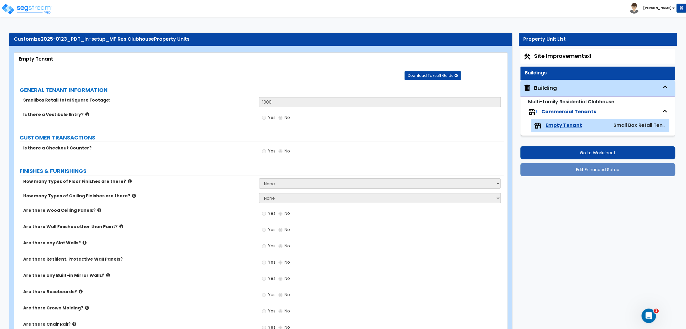
click at [424, 123] on div "Yes No" at bounding box center [381, 120] width 245 height 16
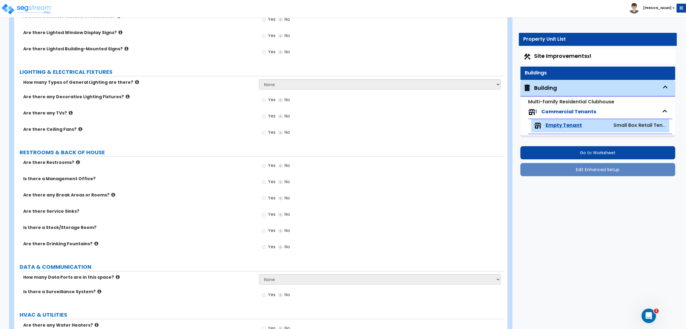
scroll to position [377, 0]
